Goal: Task Accomplishment & Management: Use online tool/utility

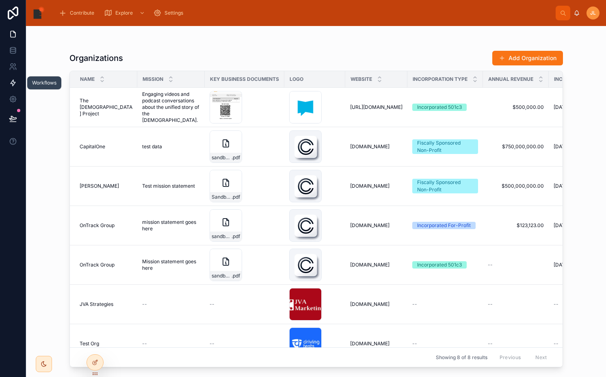
click at [17, 82] on icon at bounding box center [13, 83] width 8 height 8
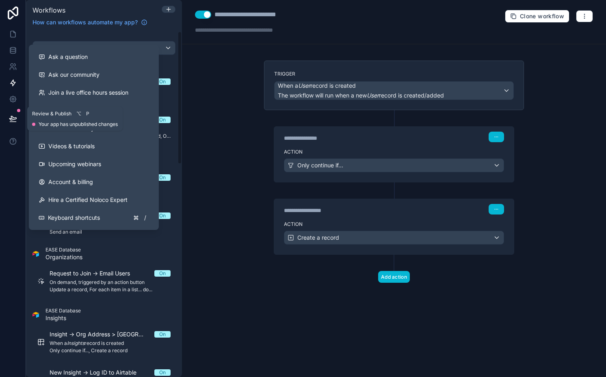
click at [15, 121] on icon at bounding box center [13, 119] width 8 height 8
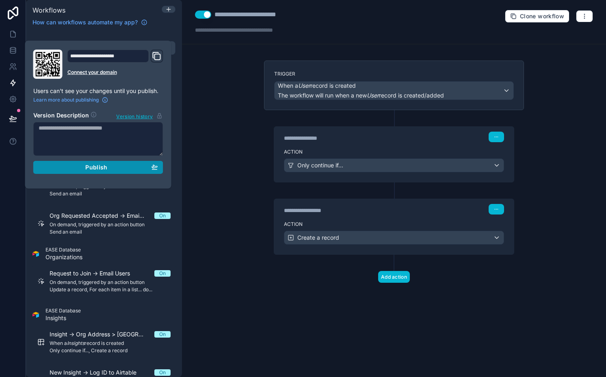
click at [74, 171] on button "Publish" at bounding box center [98, 167] width 130 height 13
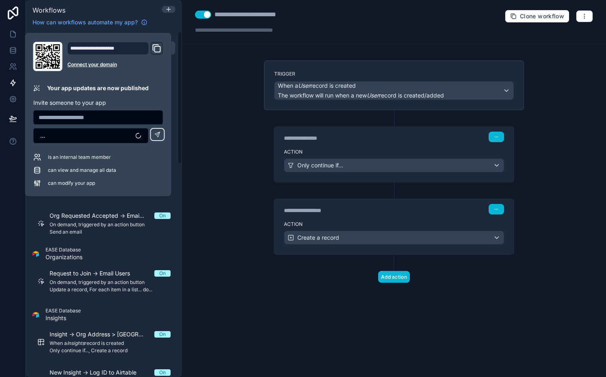
click at [216, 184] on div "**********" at bounding box center [394, 188] width 424 height 377
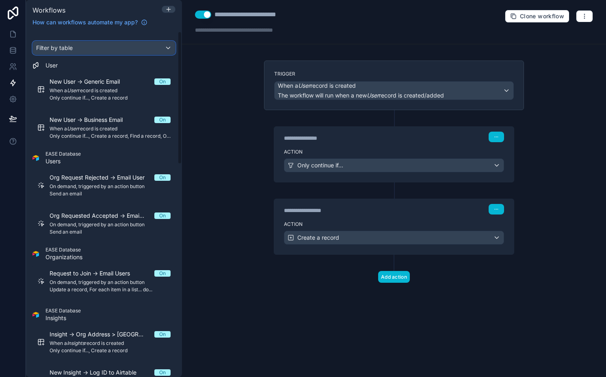
click at [104, 53] on div "Filter by table" at bounding box center [104, 47] width 142 height 13
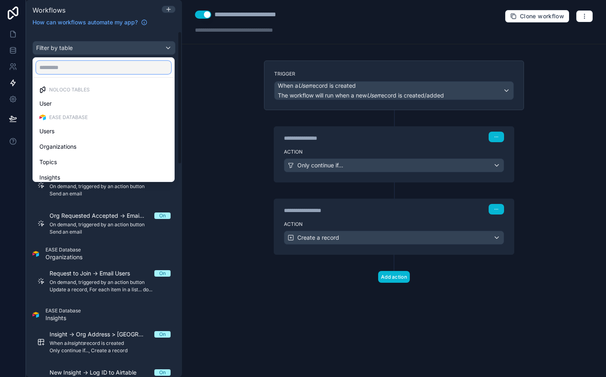
click at [101, 65] on input "text" at bounding box center [103, 67] width 135 height 13
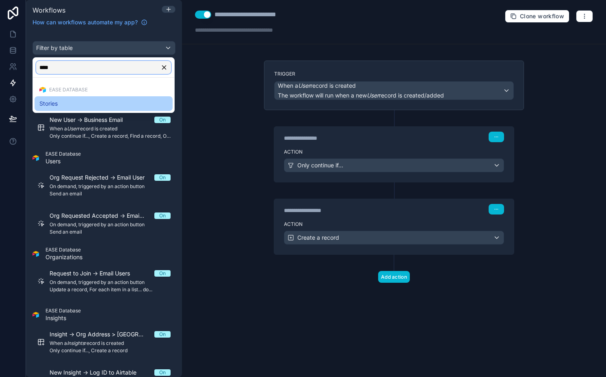
type input "****"
click at [94, 99] on div "Stories" at bounding box center [103, 104] width 128 height 10
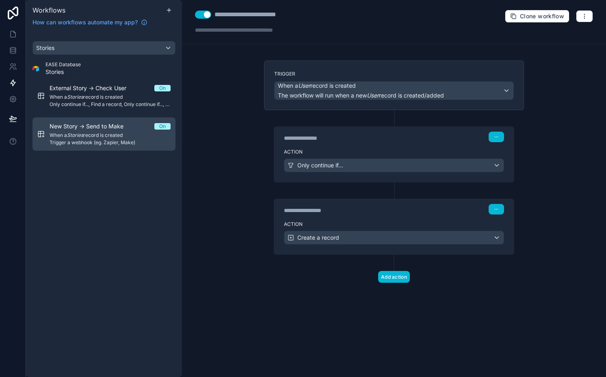
click at [95, 126] on span "New Story -> Send to Make" at bounding box center [92, 126] width 84 height 8
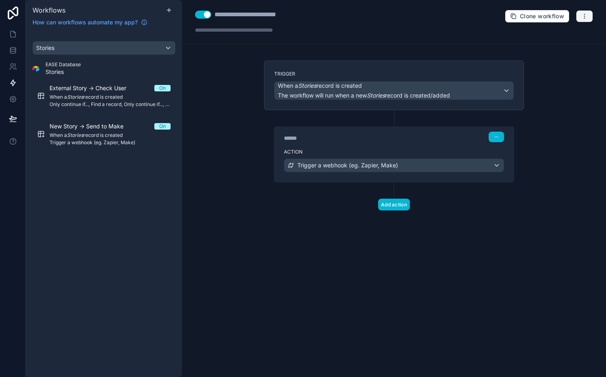
click at [581, 14] on icon "button" at bounding box center [584, 16] width 7 height 7
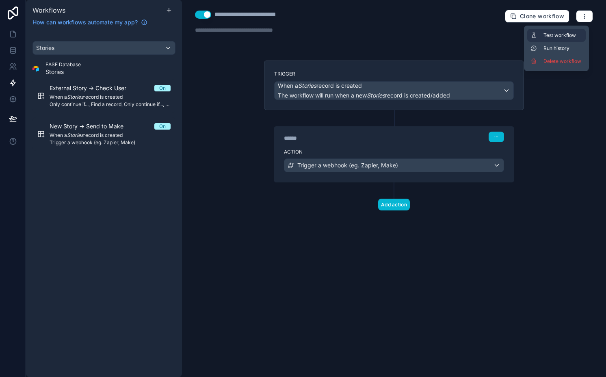
click at [561, 36] on span "Test workflow" at bounding box center [563, 35] width 39 height 7
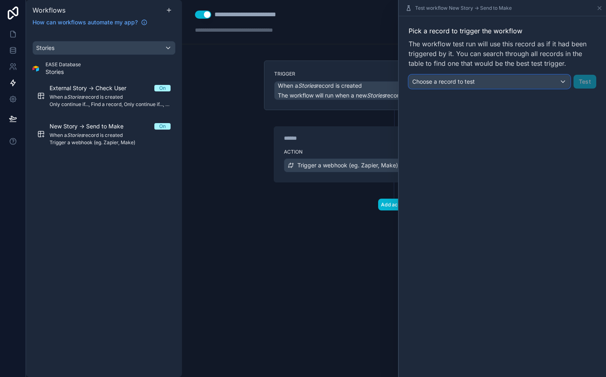
click at [488, 81] on div "Choose a record to test" at bounding box center [489, 81] width 161 height 13
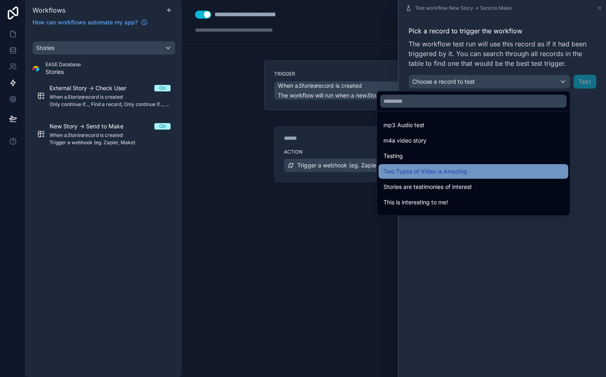
click at [458, 171] on span "Two Types of Video is Amazing" at bounding box center [426, 172] width 84 height 10
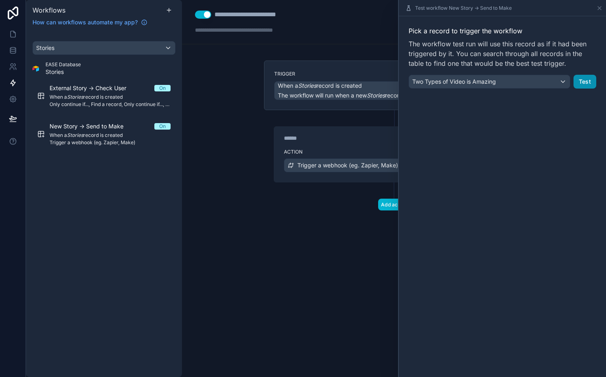
click at [577, 83] on button "Test" at bounding box center [585, 82] width 23 height 14
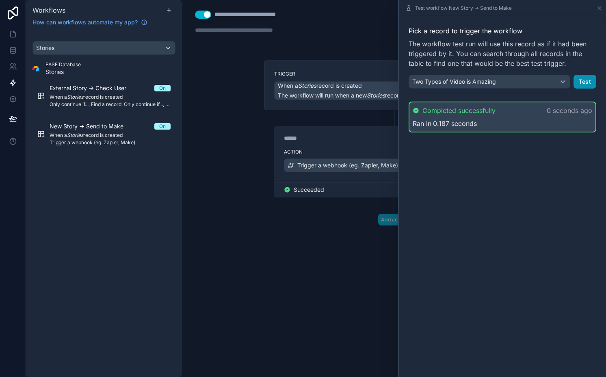
click at [583, 79] on button "Test" at bounding box center [585, 82] width 23 height 14
click at [581, 81] on button "Test" at bounding box center [585, 82] width 23 height 14
click at [580, 76] on button "Test" at bounding box center [585, 82] width 23 height 14
click at [590, 83] on button "Test" at bounding box center [585, 82] width 23 height 14
click at [578, 80] on button "Test" at bounding box center [585, 82] width 23 height 14
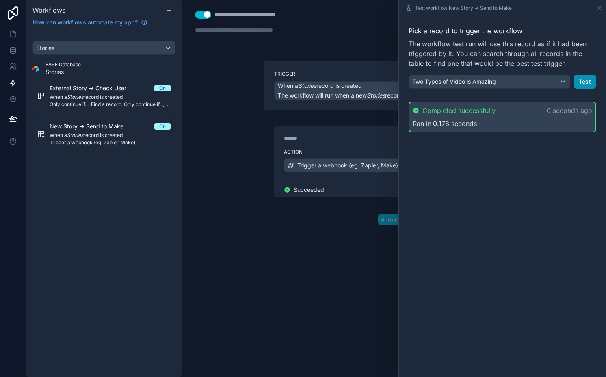
click at [593, 78] on button "Test" at bounding box center [585, 82] width 23 height 14
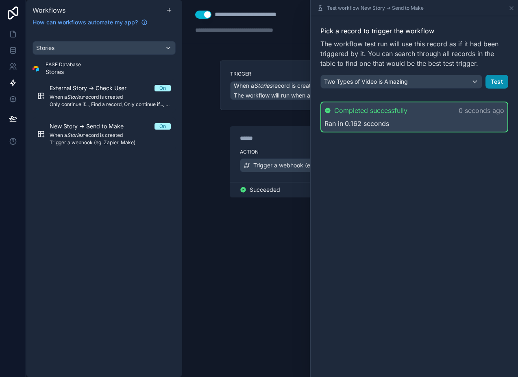
click at [499, 81] on button "Test" at bounding box center [496, 82] width 23 height 14
click at [14, 123] on button at bounding box center [13, 118] width 18 height 23
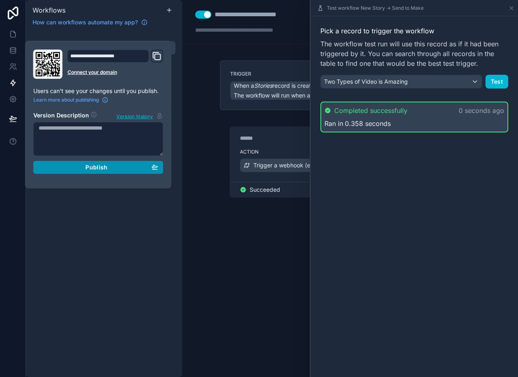
click at [83, 172] on button "Publish" at bounding box center [98, 167] width 130 height 13
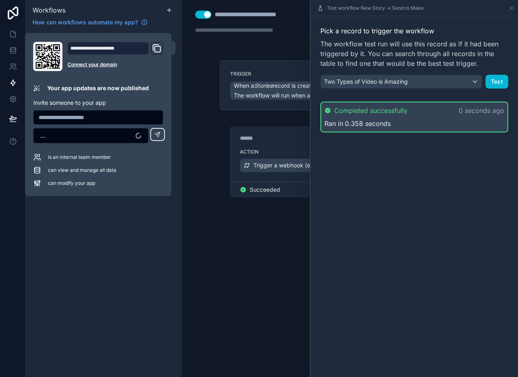
click at [132, 256] on div "Stories EASE Database Stories External Story -> Check User On When a Stories re…" at bounding box center [104, 204] width 156 height 346
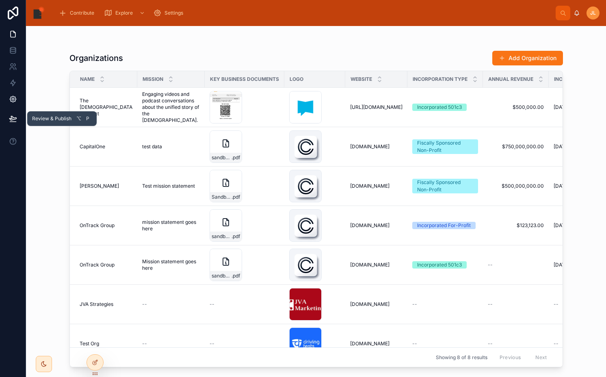
click at [11, 105] on link at bounding box center [13, 99] width 26 height 16
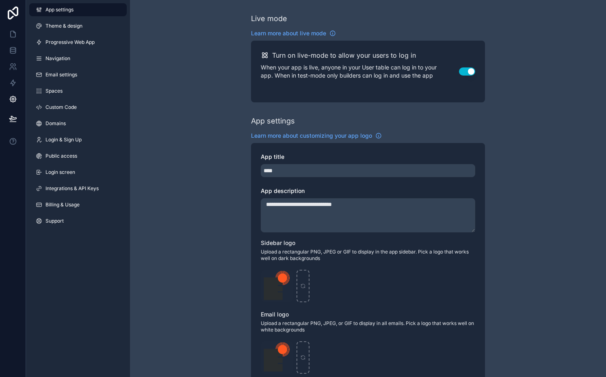
click at [51, 116] on div "App settings Theme & design Progressive Web App Navigation Email settings Space…" at bounding box center [78, 117] width 104 height 234
click at [50, 120] on span "Domains" at bounding box center [56, 123] width 20 height 7
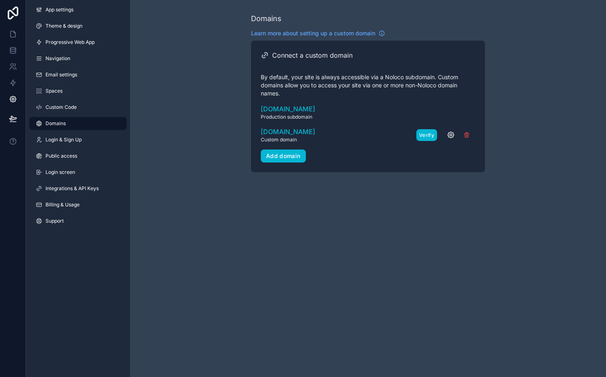
click at [428, 134] on button "Verify" at bounding box center [426, 135] width 21 height 12
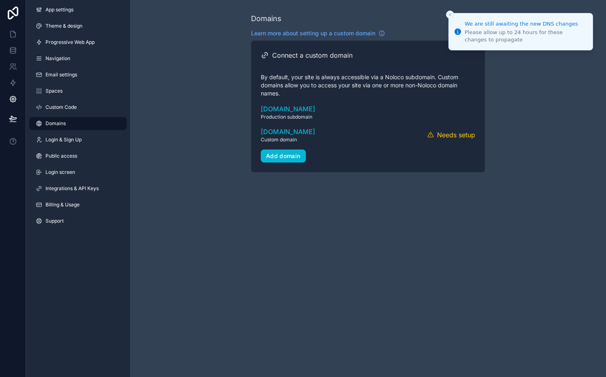
click at [428, 180] on div "Domains Learn more about setting up a custom domain Connect a custom domain By …" at bounding box center [368, 99] width 234 height 172
click at [449, 16] on icon "Close toast" at bounding box center [450, 14] width 5 height 5
